Goal: Task Accomplishment & Management: Book appointment/travel/reservation

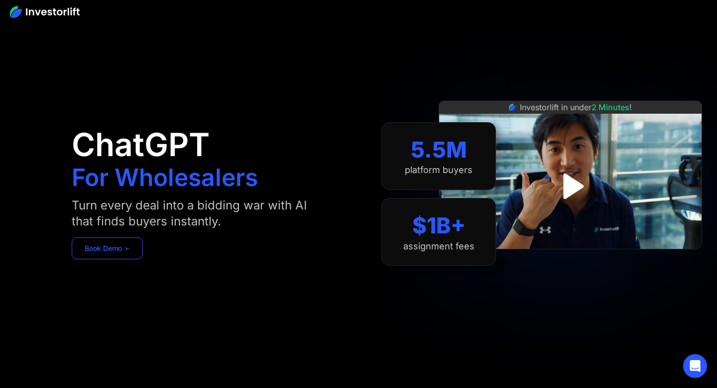
click at [117, 249] on link "Book Demo ➢" at bounding box center [107, 248] width 71 height 22
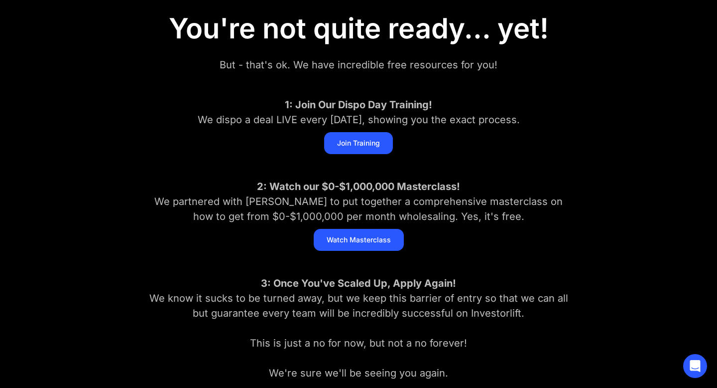
scroll to position [124, 0]
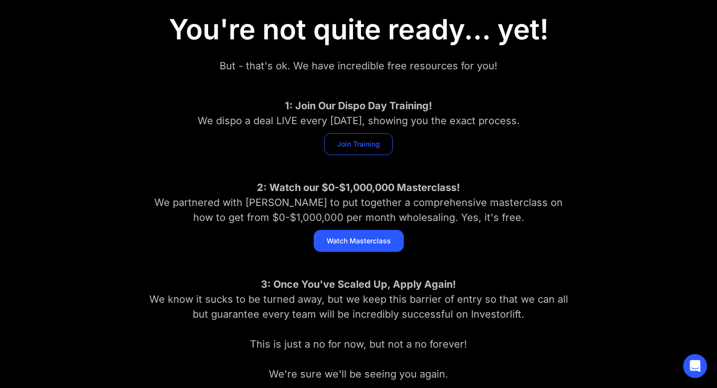
click at [349, 139] on link "Join Training" at bounding box center [358, 144] width 69 height 22
